Goal: Check status

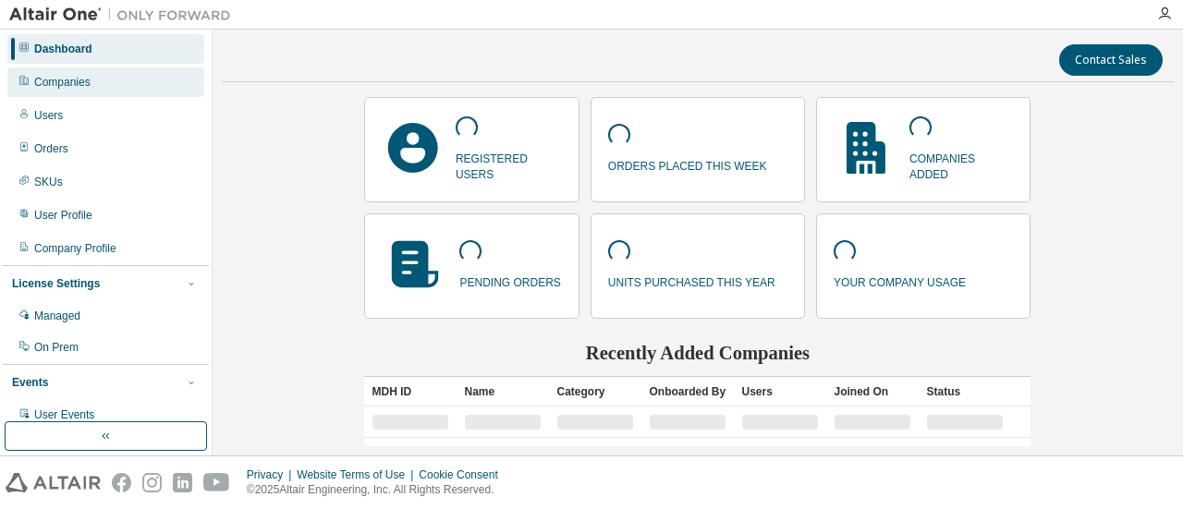
click at [81, 79] on div "Companies" at bounding box center [62, 82] width 56 height 15
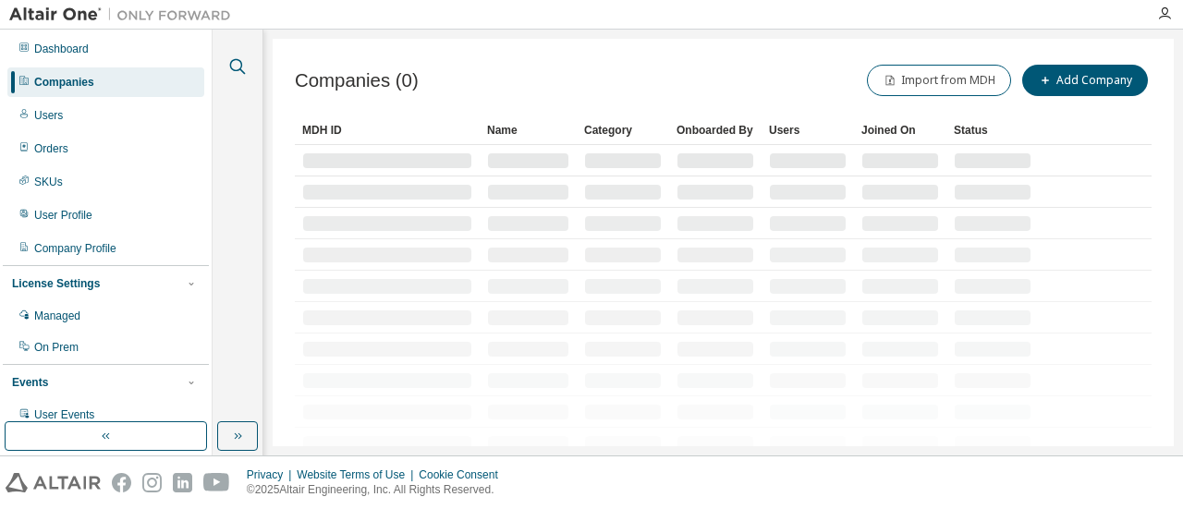
click at [242, 67] on icon "button" at bounding box center [237, 66] width 22 height 22
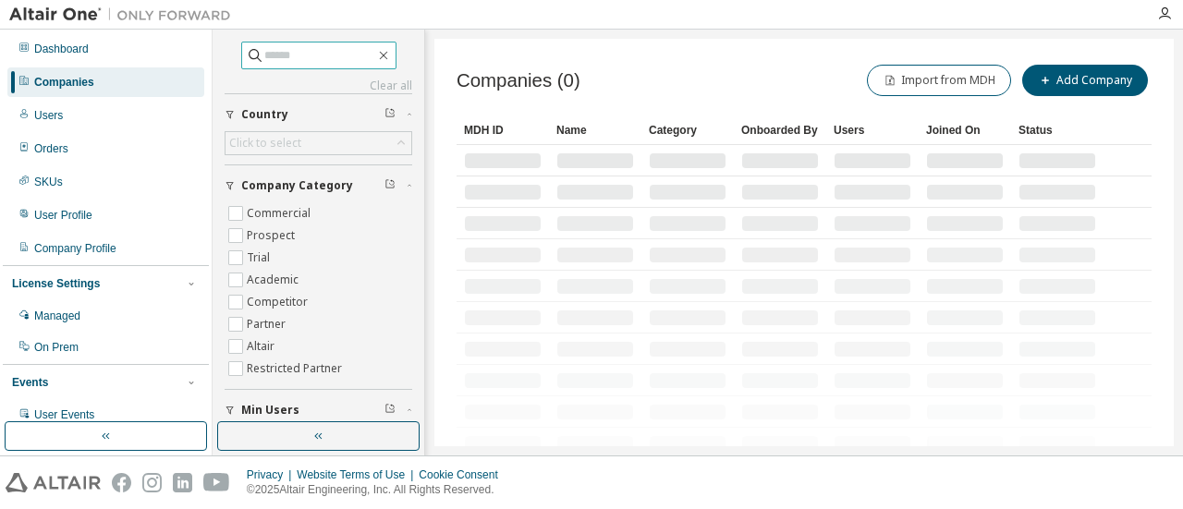
click at [264, 58] on input "text" at bounding box center [319, 55] width 111 height 18
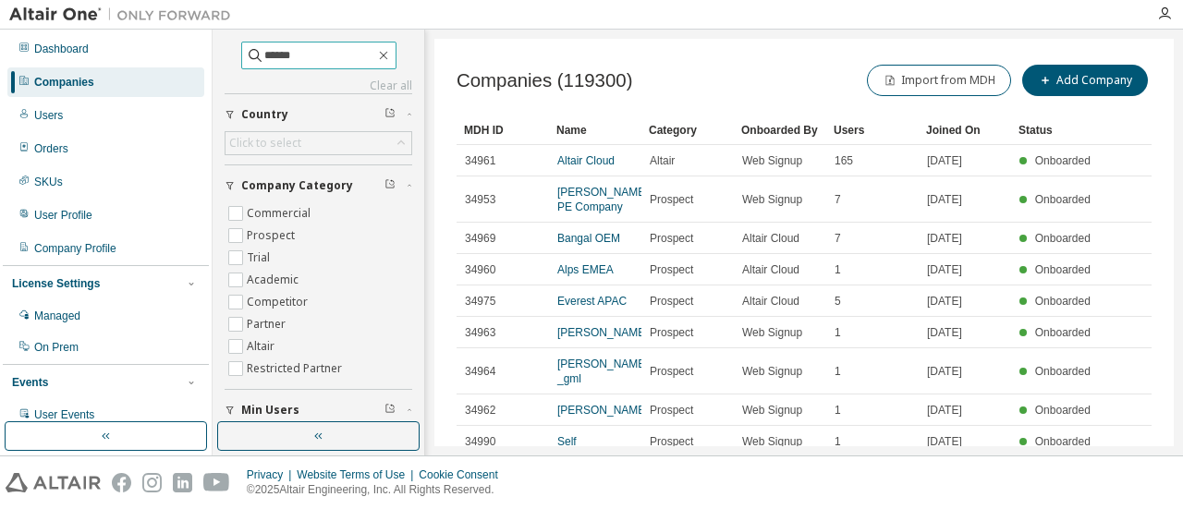
type input "******"
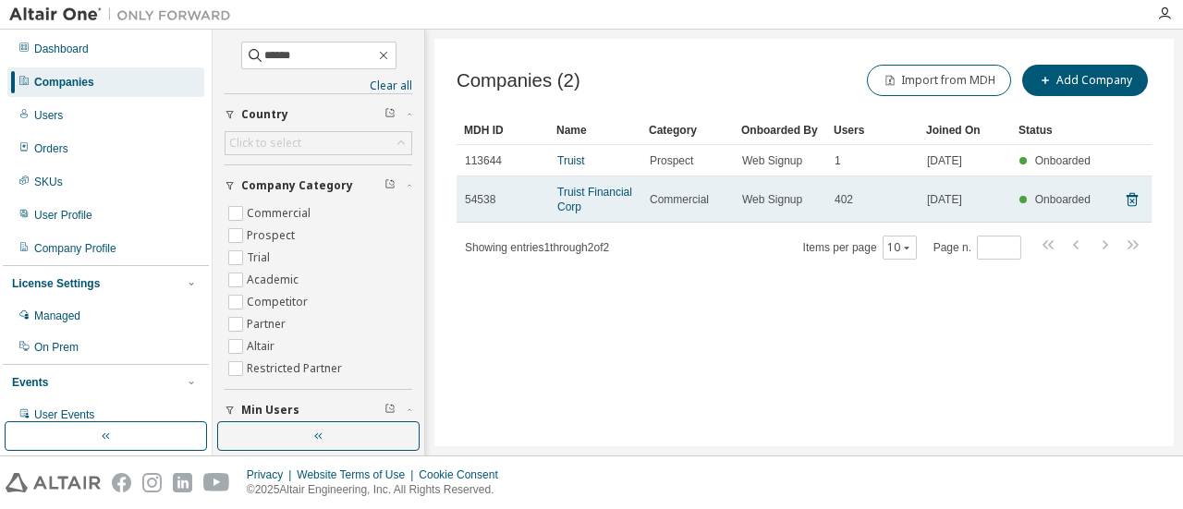
click at [582, 206] on span "Truist Financial Corp" at bounding box center [595, 200] width 76 height 30
click at [568, 201] on link "Truist Financial Corp" at bounding box center [594, 200] width 75 height 28
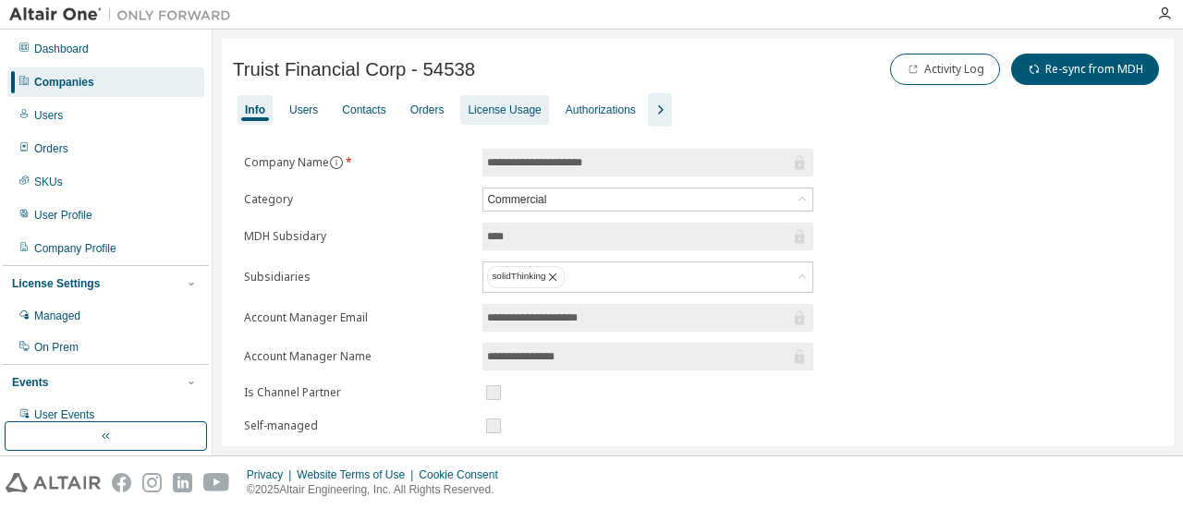
click at [508, 103] on div "License Usage" at bounding box center [504, 110] width 73 height 15
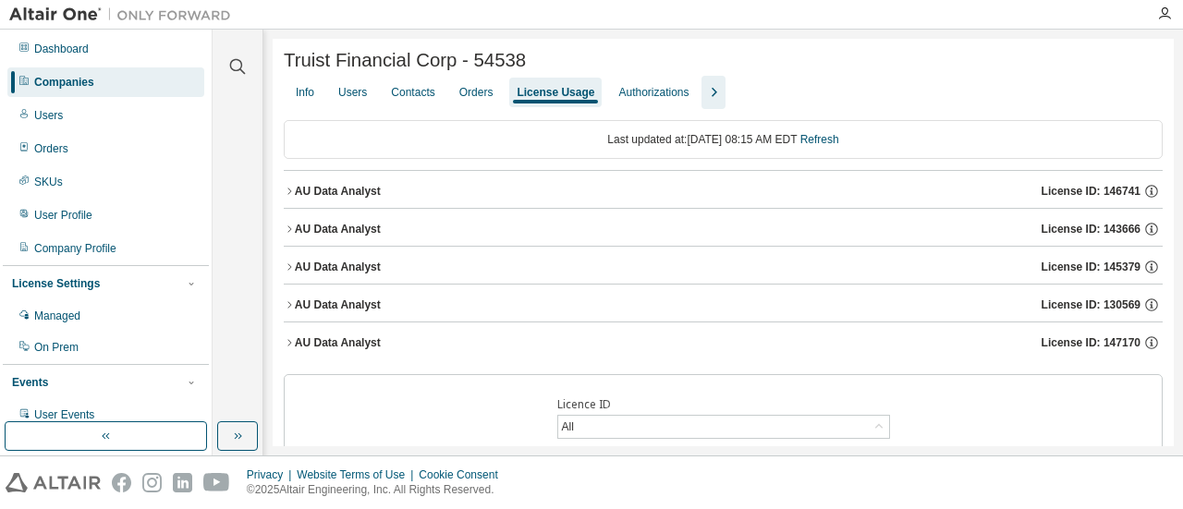
click at [485, 199] on div "AU Data Analyst License ID: 146741" at bounding box center [729, 191] width 868 height 17
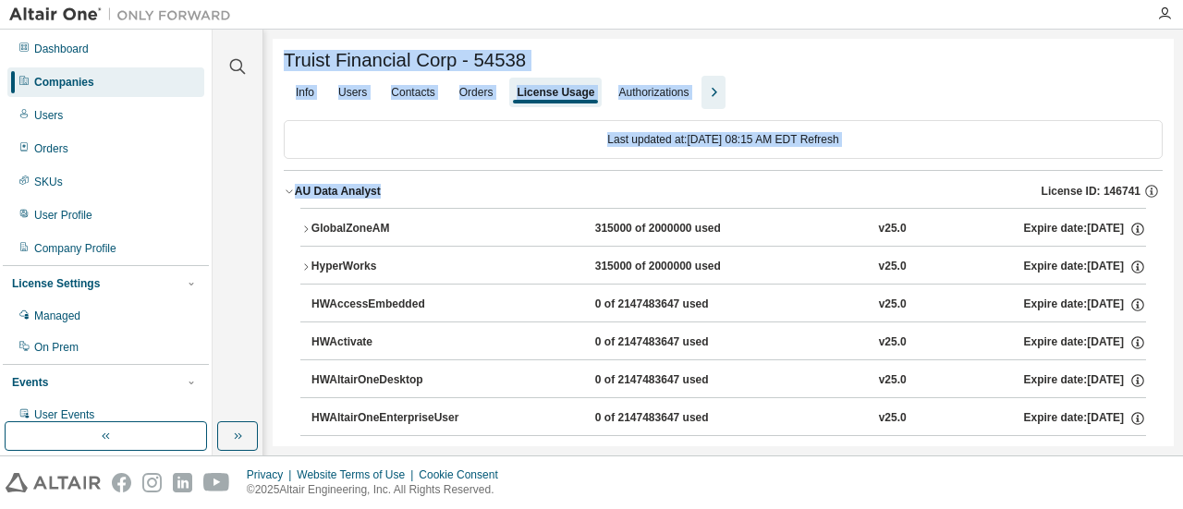
drag, startPoint x: 271, startPoint y: 43, endPoint x: 690, endPoint y: 190, distance: 444.5
click at [690, 190] on div "Clear all Collapse on share string Yes No Only used licenses Yes No Only my usa…" at bounding box center [698, 243] width 970 height 426
click at [869, 75] on div "Truist Financial Corp - 54538" at bounding box center [723, 63] width 879 height 26
